Goal: Task Accomplishment & Management: Manage account settings

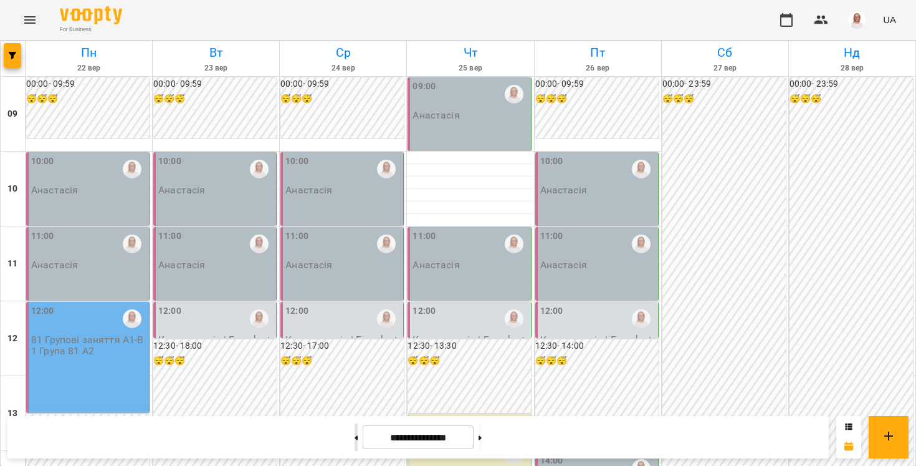
click at [355, 436] on button at bounding box center [356, 436] width 3 height 27
type input "**********"
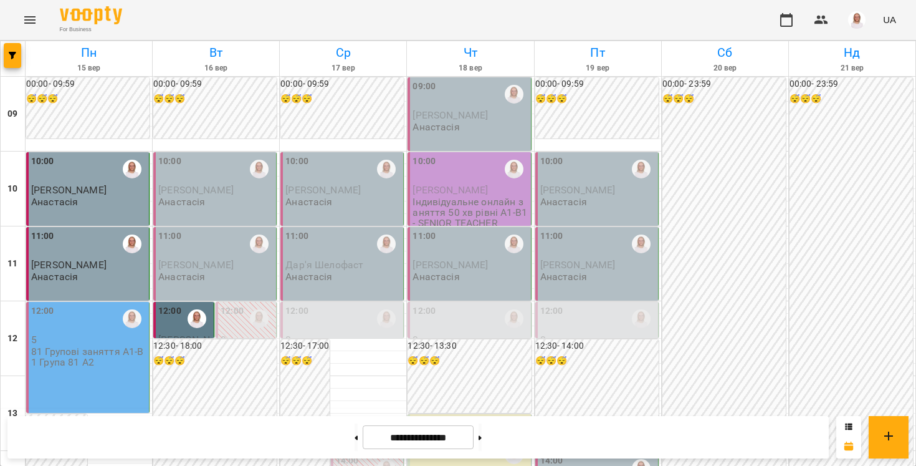
scroll to position [52, 0]
click at [76, 304] on div "12:00" at bounding box center [88, 319] width 115 height 30
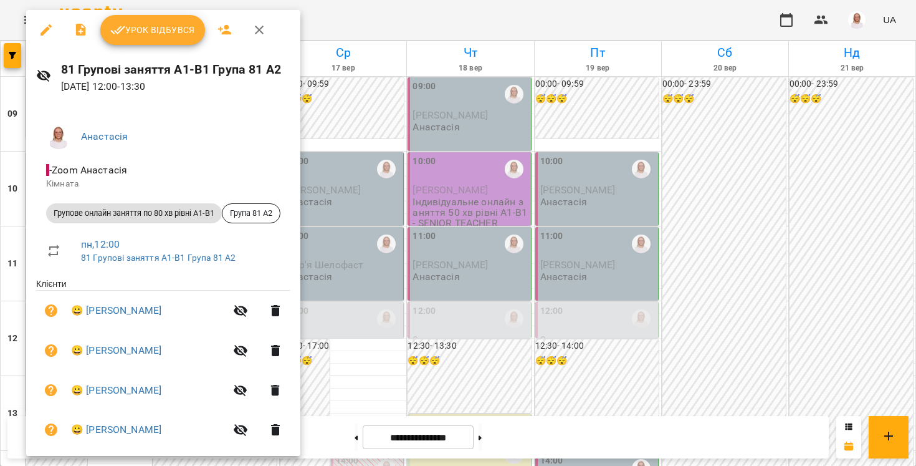
click at [181, 33] on span "Урок відбувся" at bounding box center [152, 29] width 85 height 15
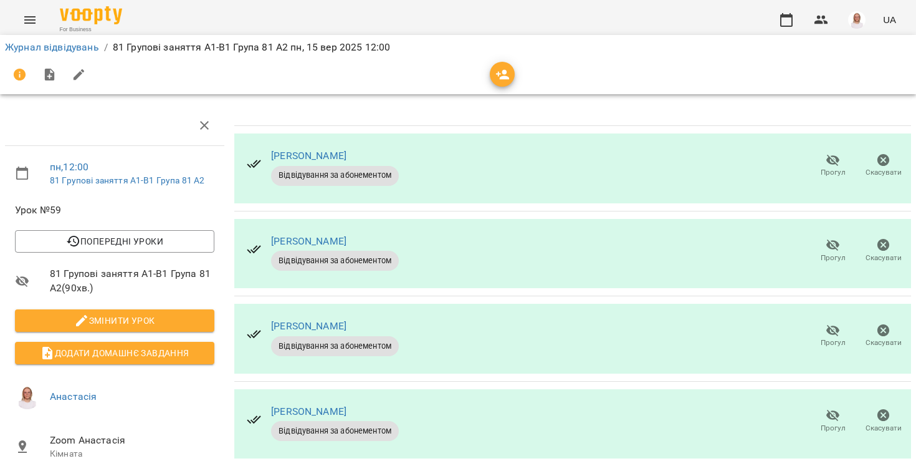
scroll to position [23, 0]
click at [841, 153] on span "Прогул" at bounding box center [833, 165] width 36 height 25
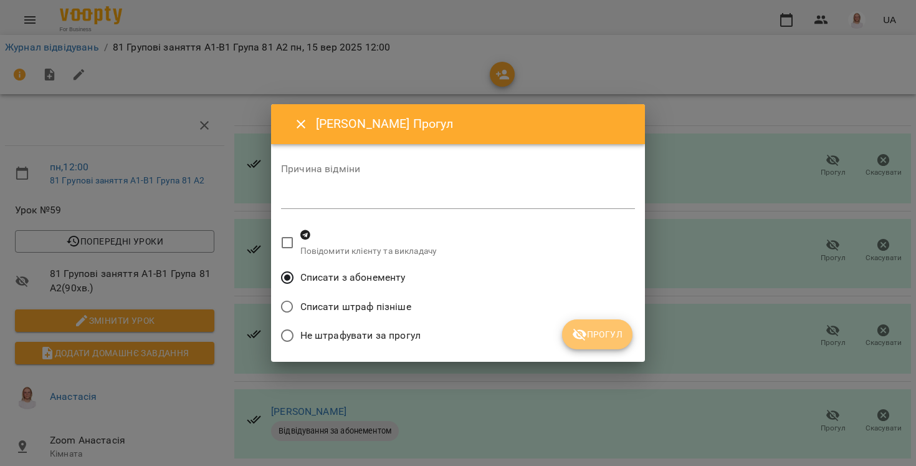
click at [575, 333] on icon "submit" at bounding box center [580, 334] width 14 height 12
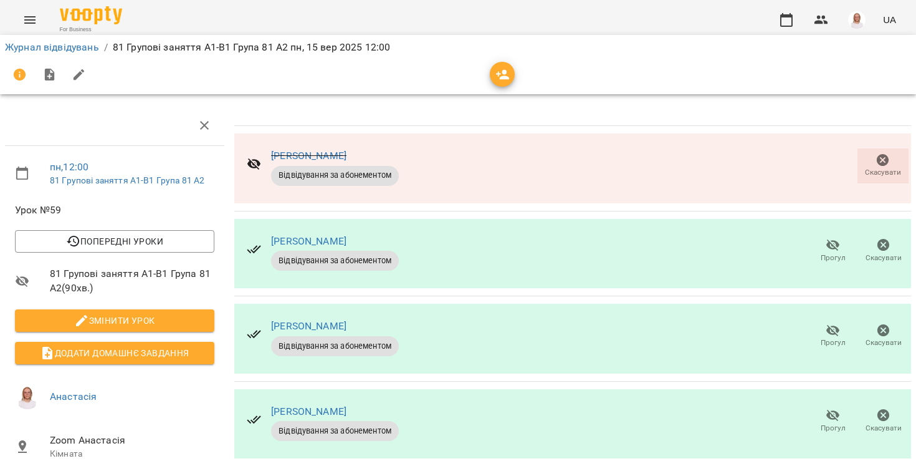
scroll to position [0, 0]
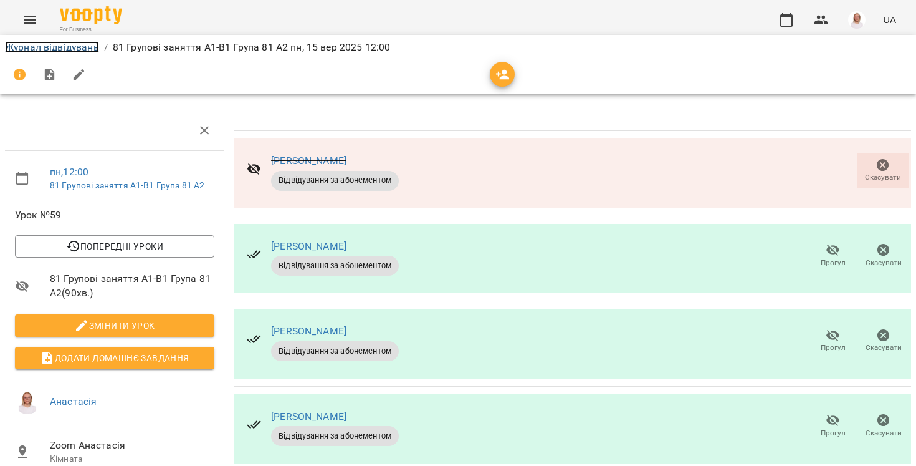
click at [49, 48] on link "Журнал відвідувань" at bounding box center [52, 47] width 94 height 12
